Goal: Task Accomplishment & Management: Use online tool/utility

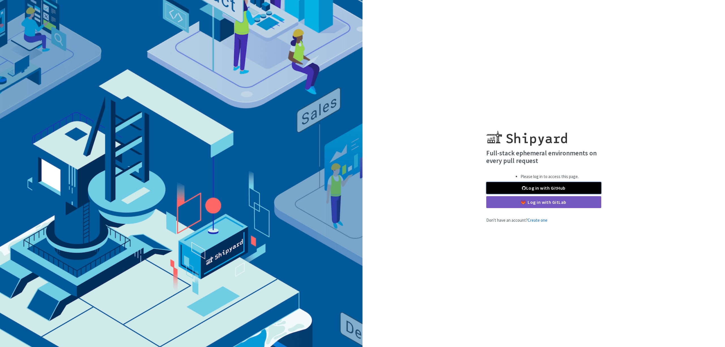
click at [512, 187] on link "Log in with GitHub" at bounding box center [543, 188] width 115 height 12
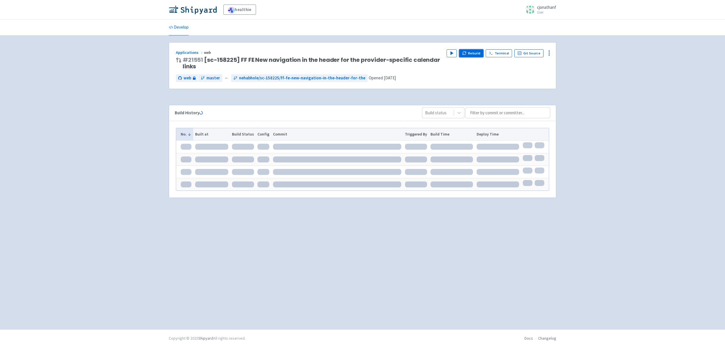
click at [472, 55] on button "Rebuild" at bounding box center [471, 53] width 24 height 8
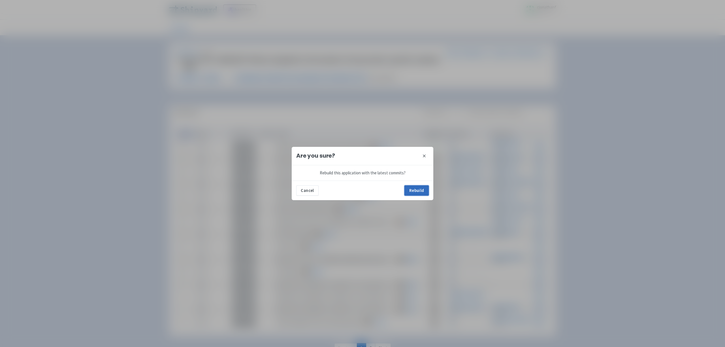
click at [415, 188] on button "Rebuild" at bounding box center [417, 190] width 24 height 10
